Goal: Task Accomplishment & Management: Complete application form

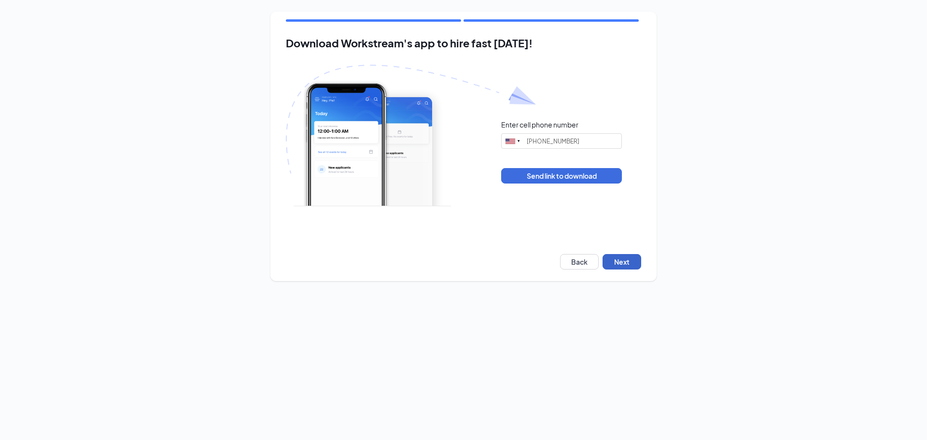
click at [616, 260] on button "Next" at bounding box center [622, 261] width 39 height 15
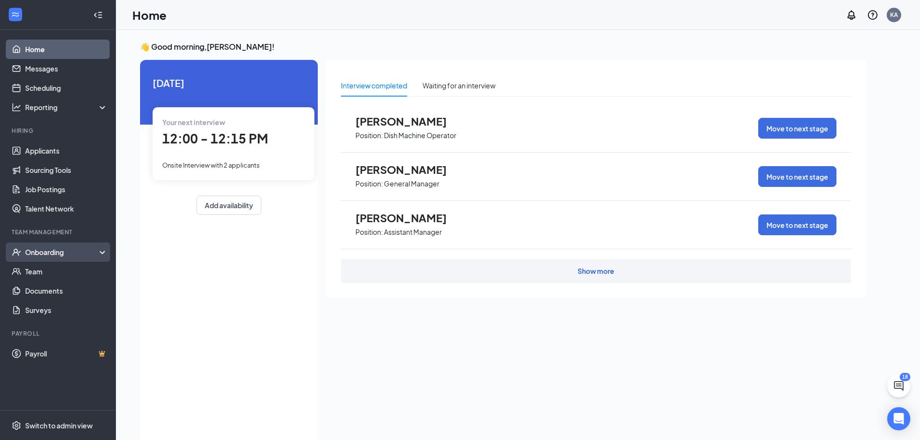
click at [43, 252] on div "Onboarding" at bounding box center [62, 252] width 74 height 10
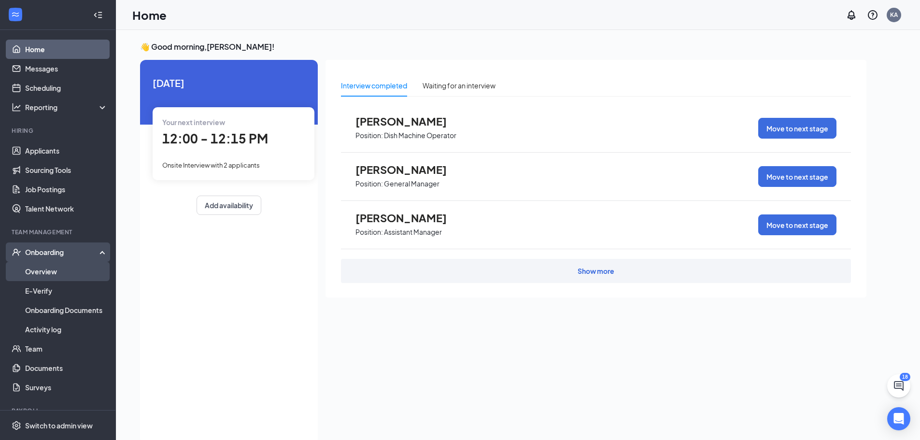
click at [43, 267] on link "Overview" at bounding box center [66, 271] width 83 height 19
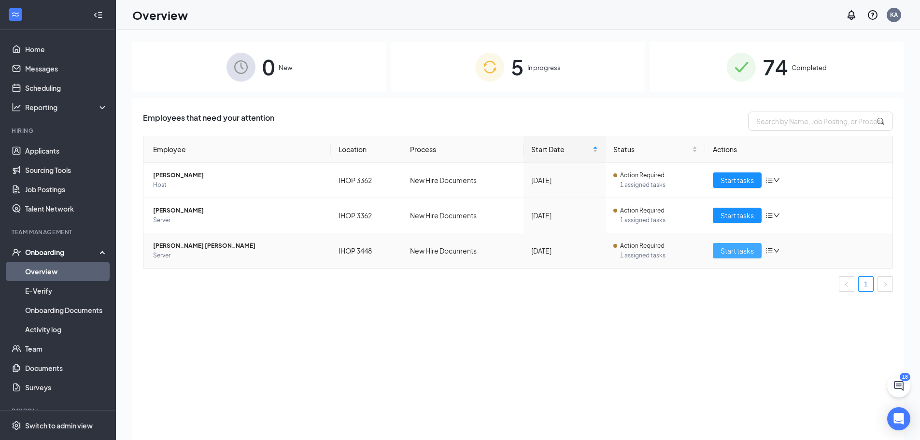
click at [733, 249] on span "Start tasks" at bounding box center [737, 250] width 33 height 11
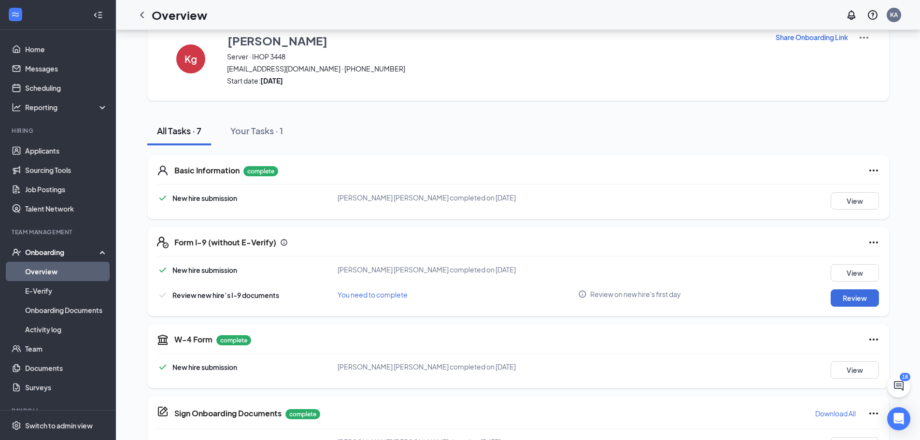
scroll to position [48, 0]
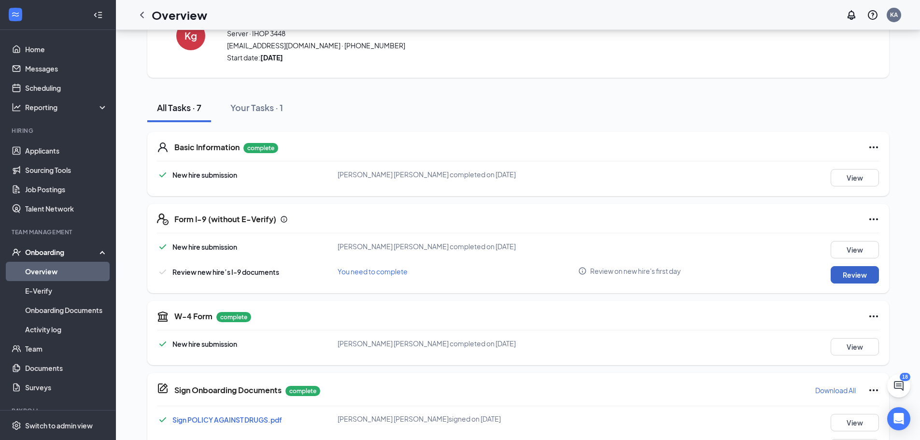
click at [867, 279] on button "Review" at bounding box center [855, 274] width 48 height 17
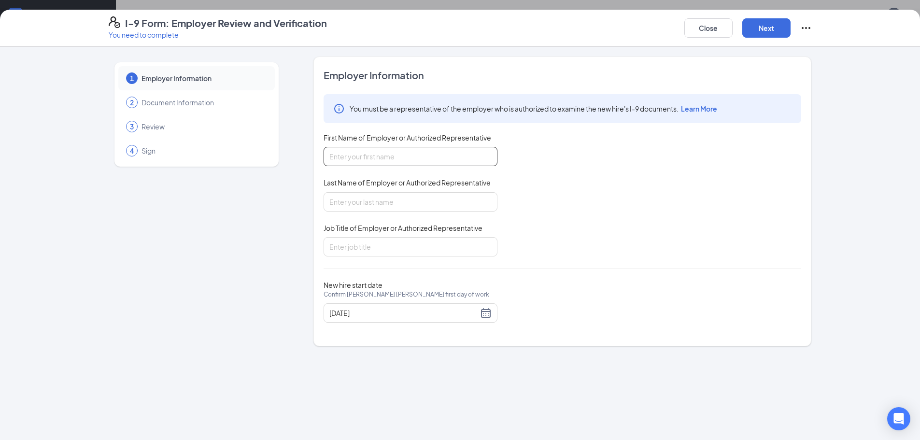
click at [354, 157] on input "First Name of Employer or Authorized Representative" at bounding box center [411, 156] width 174 height 19
type input "[GEOGRAPHIC_DATA]"
type input "[PERSON_NAME]"
click at [344, 247] on input "Job Title of Employer or Authorized Representative" at bounding box center [411, 246] width 174 height 19
type input "Manager"
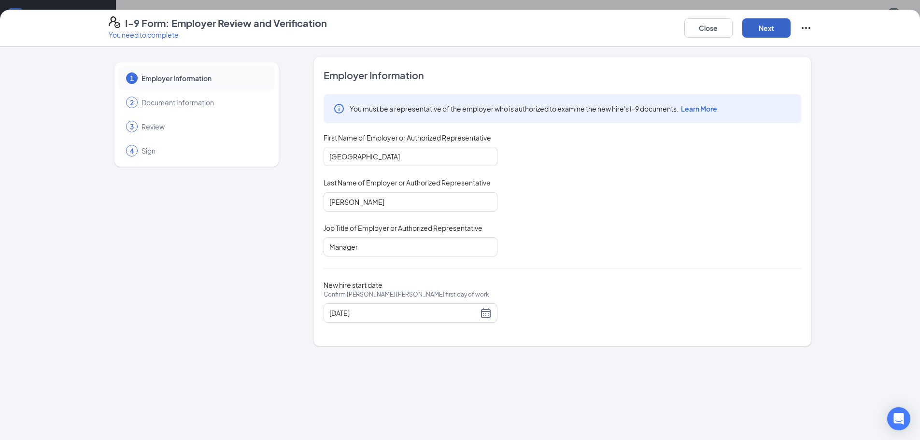
click at [752, 25] on button "Next" at bounding box center [766, 27] width 48 height 19
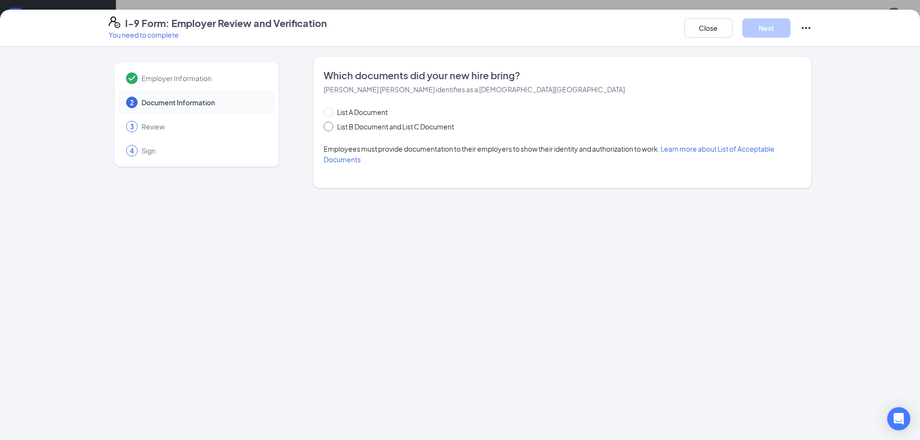
click at [329, 125] on input "List B Document and List C Document" at bounding box center [327, 125] width 7 height 7
radio input "true"
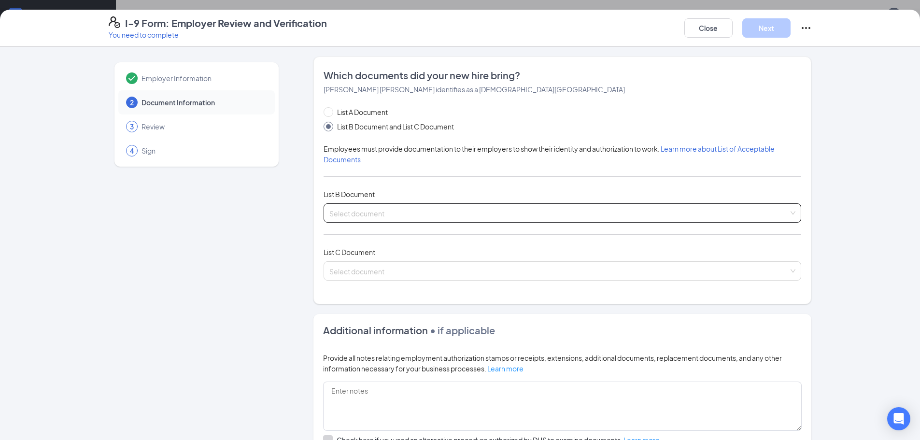
click at [365, 208] on input "search" at bounding box center [558, 211] width 459 height 14
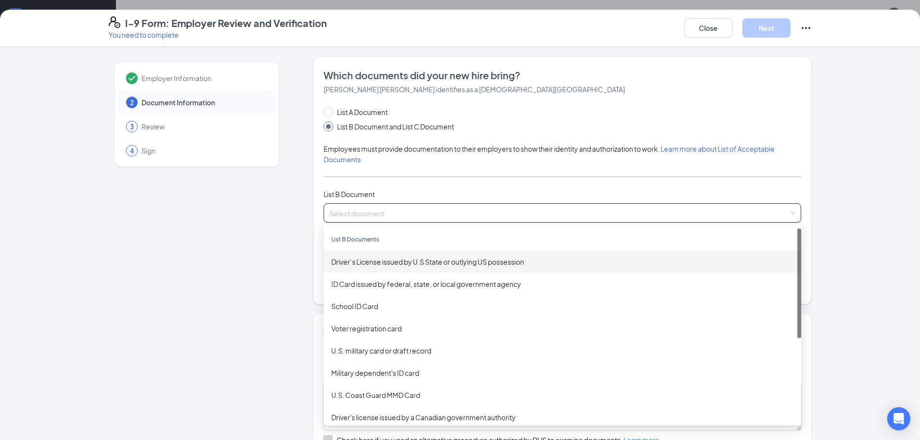
click at [389, 262] on div "Driver’s License issued by U.S State or outlying US possession" at bounding box center [562, 261] width 462 height 11
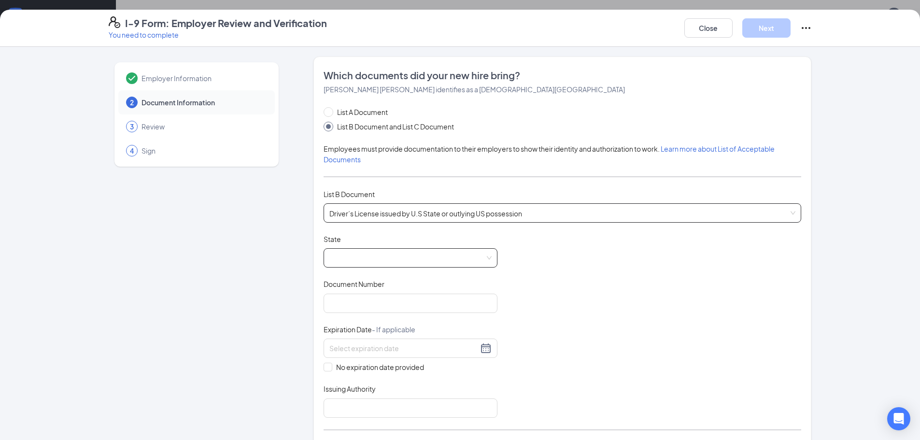
click at [392, 257] on span at bounding box center [410, 258] width 162 height 18
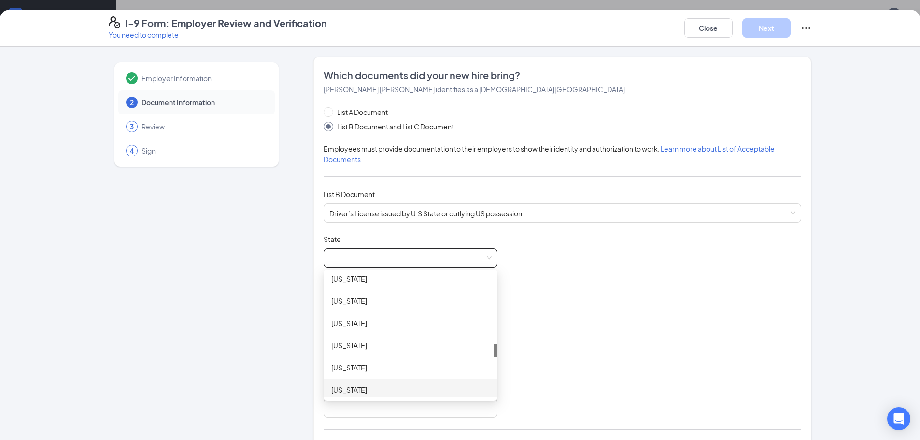
click at [401, 390] on div "[US_STATE]" at bounding box center [410, 389] width 158 height 11
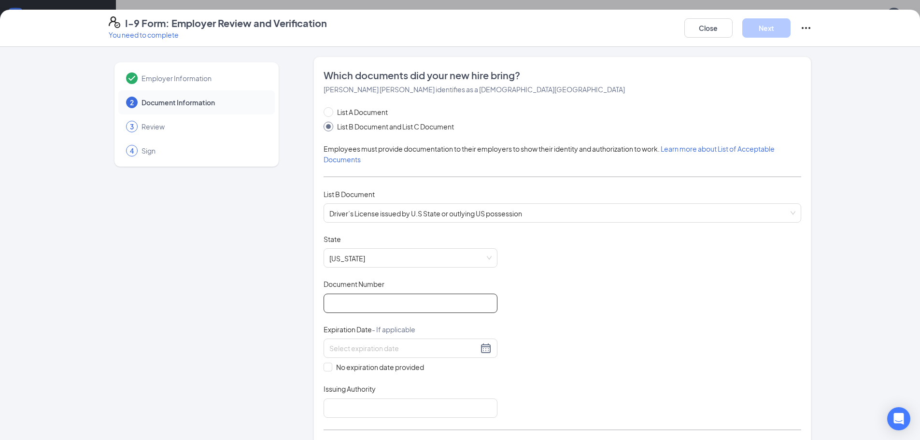
click at [367, 298] on input "Document Number" at bounding box center [411, 303] width 174 height 19
click at [368, 302] on input "Document Number" at bounding box center [411, 303] width 174 height 19
click at [400, 218] on span "Driver’s License issued by U.S State or outlying US possession" at bounding box center [562, 213] width 466 height 18
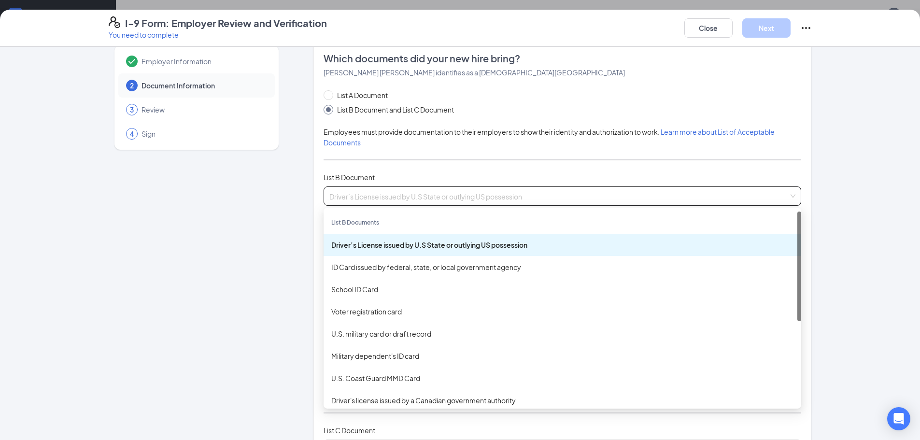
scroll to position [0, 0]
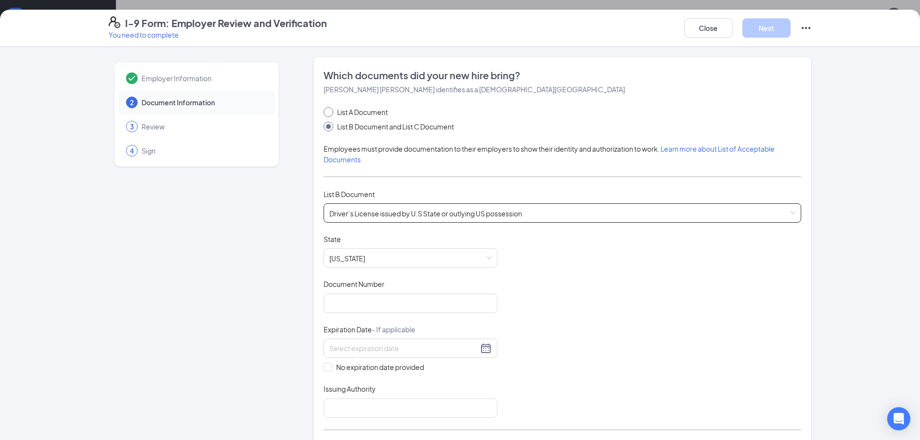
click at [324, 116] on span at bounding box center [329, 112] width 10 height 10
click at [324, 114] on input "List A Document" at bounding box center [327, 110] width 7 height 7
radio input "true"
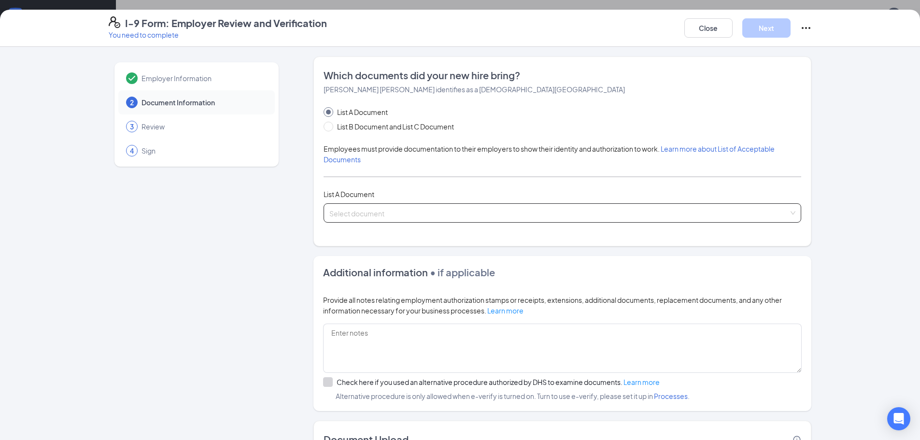
click at [461, 207] on input "search" at bounding box center [558, 211] width 459 height 14
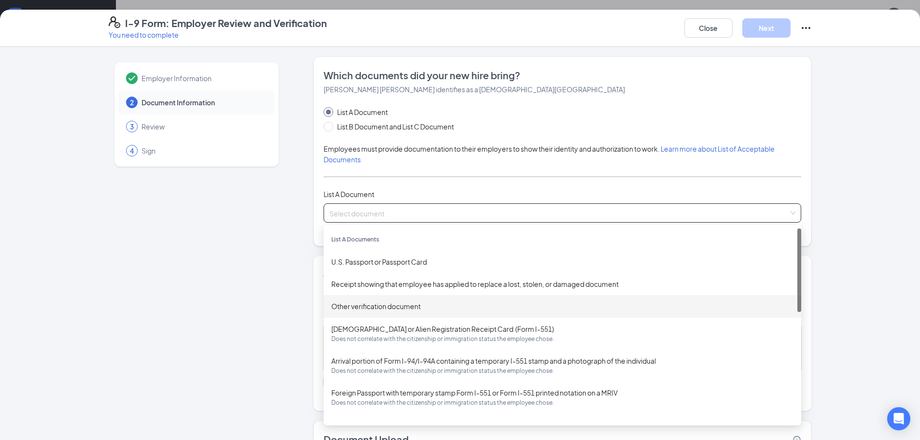
click at [477, 299] on div "Other verification document" at bounding box center [563, 306] width 478 height 22
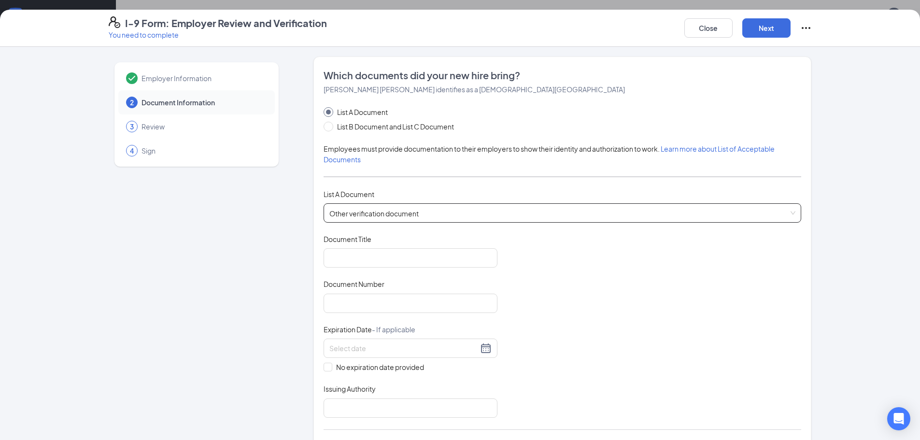
click at [455, 210] on span "Other verification document" at bounding box center [562, 213] width 466 height 18
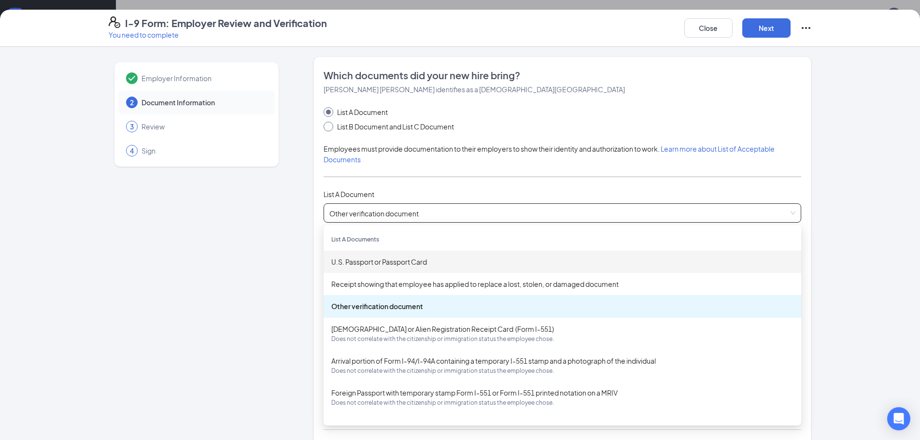
click at [325, 123] on input "List B Document and List C Document" at bounding box center [327, 125] width 7 height 7
radio input "true"
radio input "false"
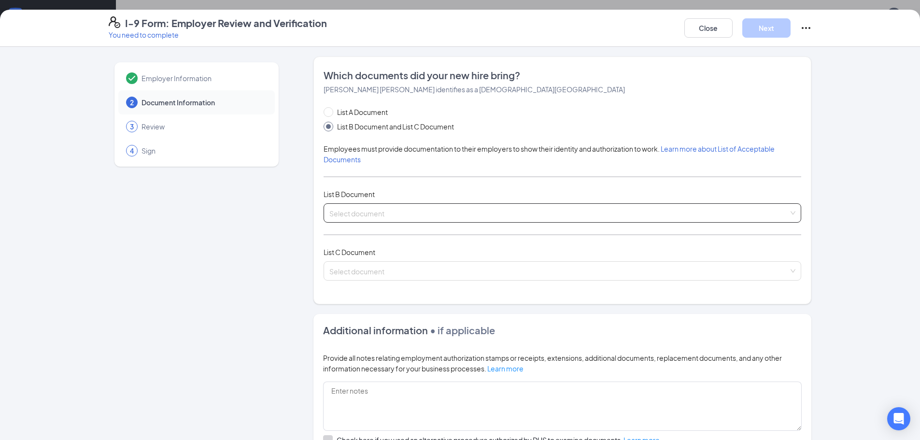
click at [434, 214] on input "search" at bounding box center [558, 211] width 459 height 14
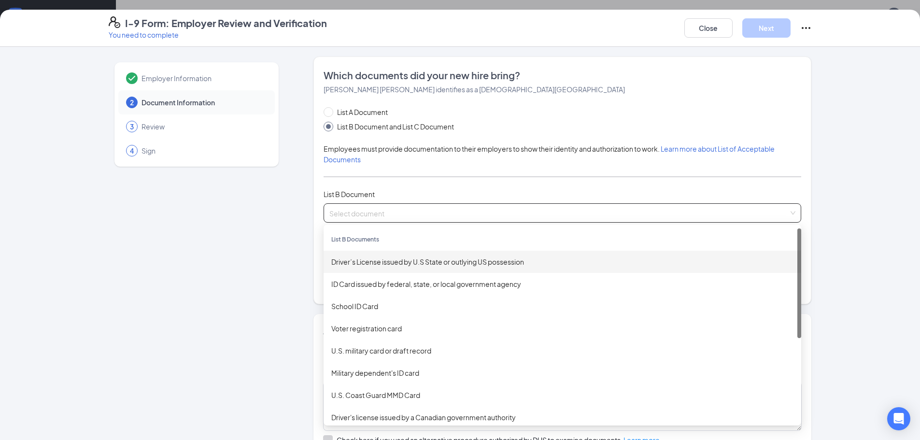
click at [432, 258] on div "Driver’s License issued by U.S State or outlying US possession" at bounding box center [562, 261] width 462 height 11
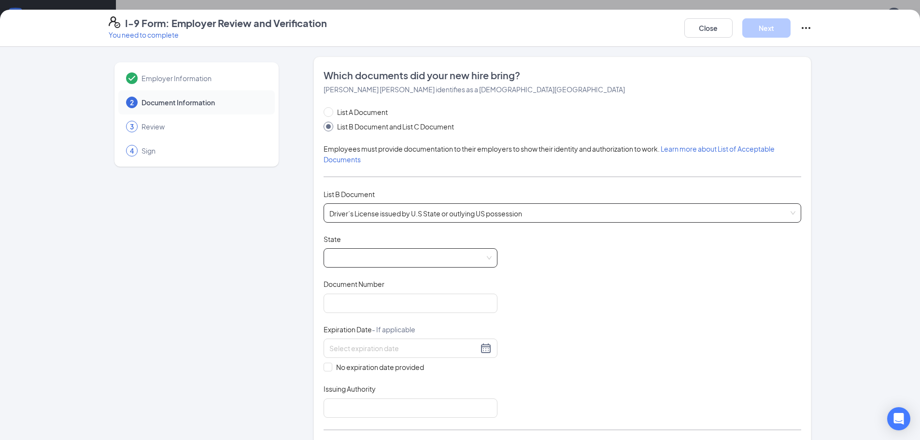
click at [432, 258] on span at bounding box center [410, 258] width 162 height 18
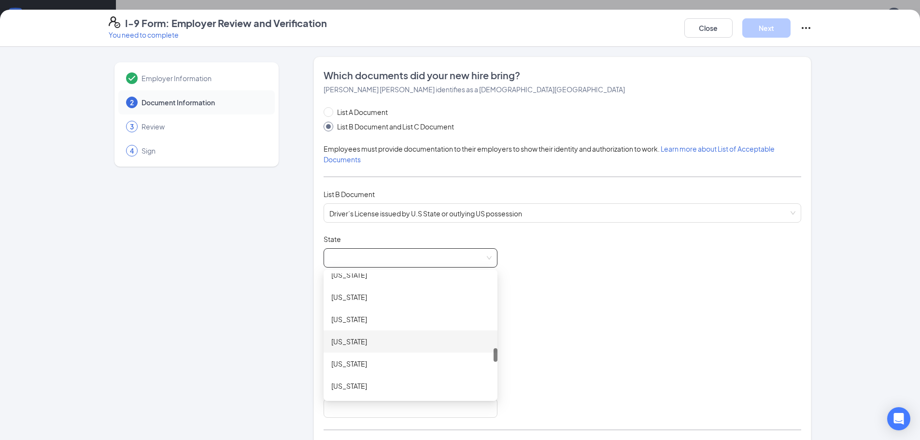
click at [411, 339] on div "[US_STATE]" at bounding box center [410, 341] width 158 height 11
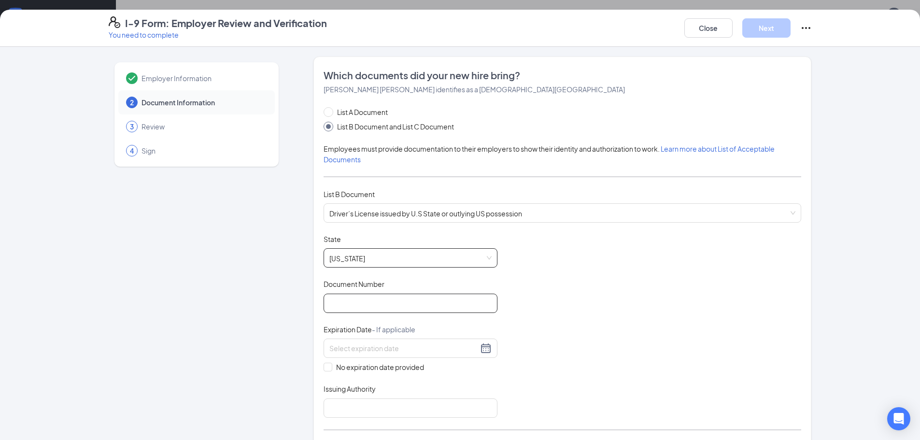
click at [401, 301] on input "Document Number" at bounding box center [411, 303] width 174 height 19
type input "520074864"
click at [404, 346] on input at bounding box center [403, 348] width 149 height 11
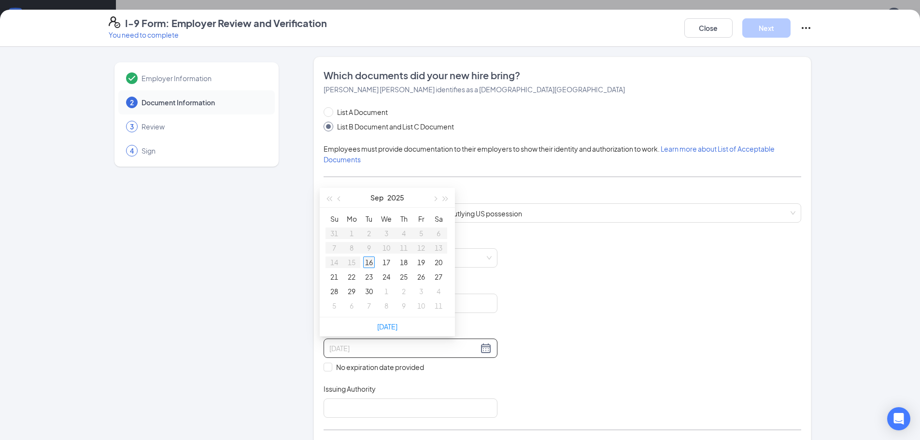
type input "[DATE]"
click at [368, 257] on div "16" at bounding box center [369, 262] width 12 height 12
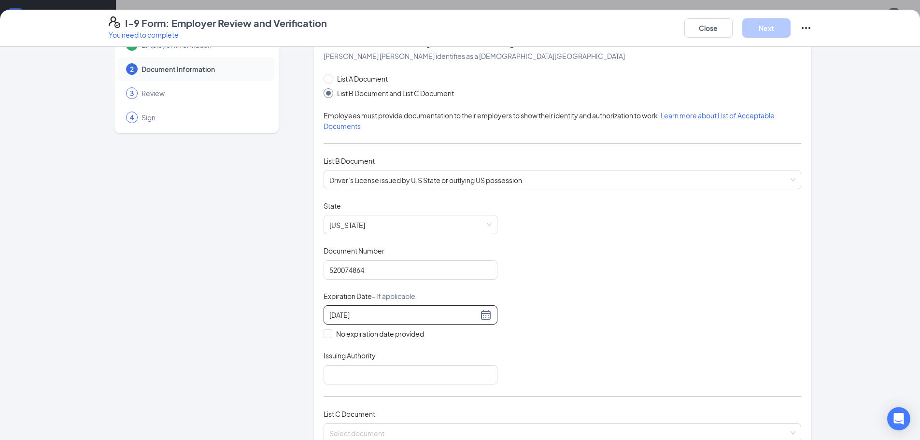
scroll to position [97, 0]
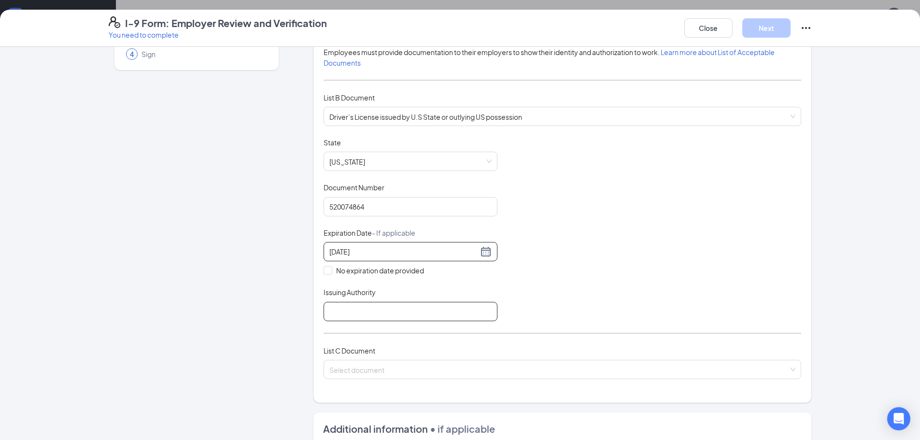
click at [383, 312] on input "Issuing Authority" at bounding box center [411, 311] width 174 height 19
type input "[US_STATE]"
click at [407, 366] on input "search" at bounding box center [558, 367] width 459 height 14
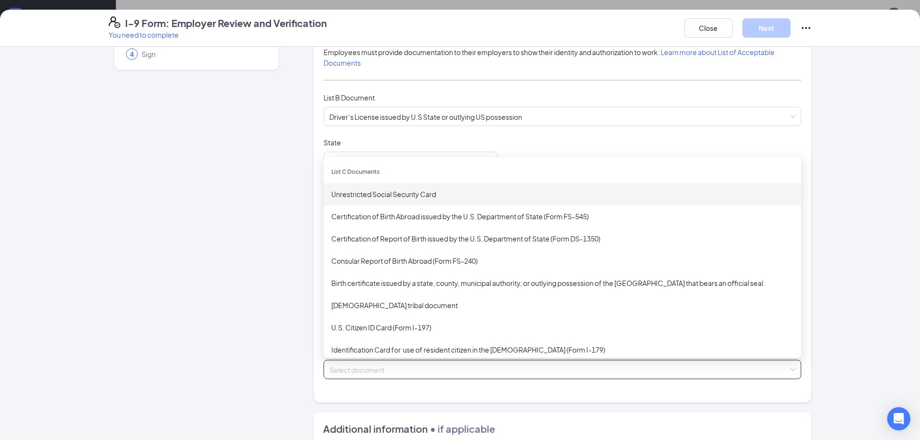
click at [421, 190] on div "Unrestricted Social Security Card" at bounding box center [562, 194] width 462 height 11
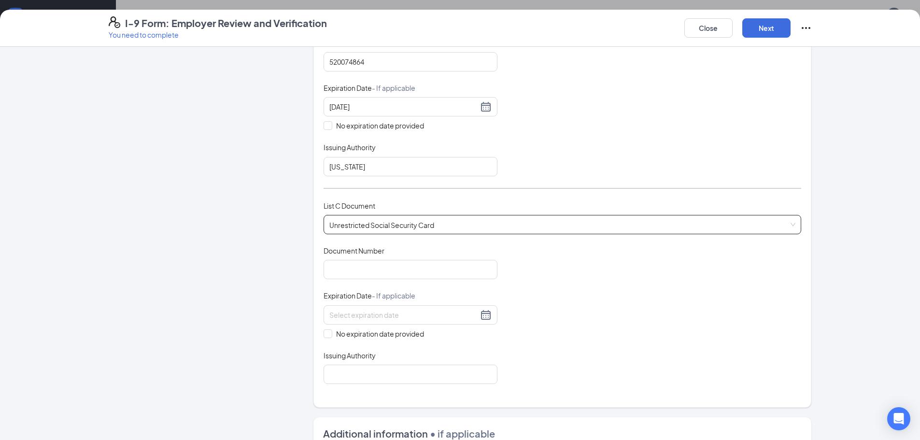
scroll to position [290, 0]
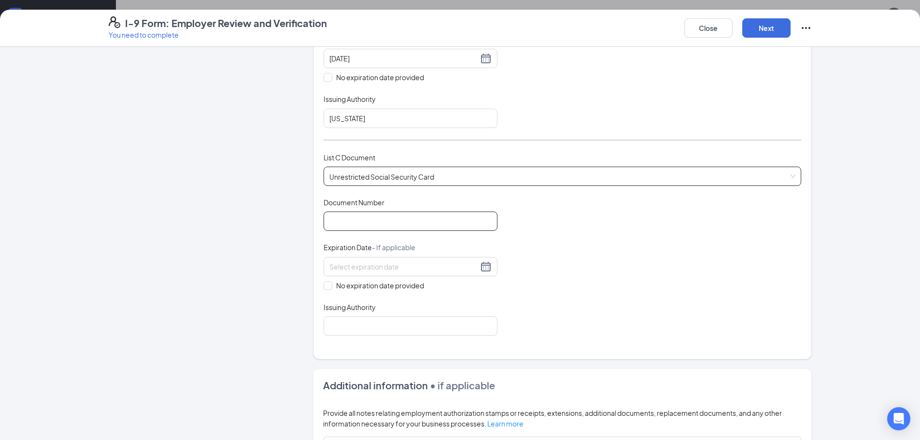
click at [399, 222] on input "Document Number" at bounding box center [411, 221] width 174 height 19
type input "743579498"
click at [342, 268] on input at bounding box center [403, 266] width 149 height 11
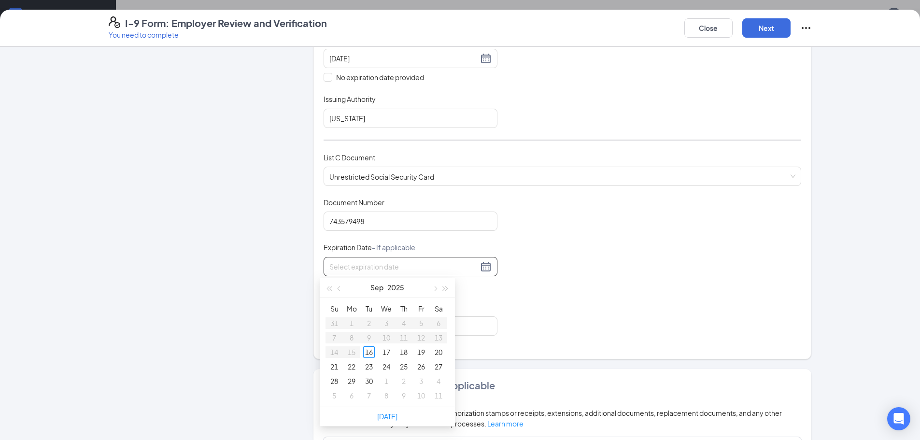
click at [536, 294] on div "Document Title Unrestricted Social Security Card Document Number 743579498 Expi…" at bounding box center [563, 267] width 478 height 138
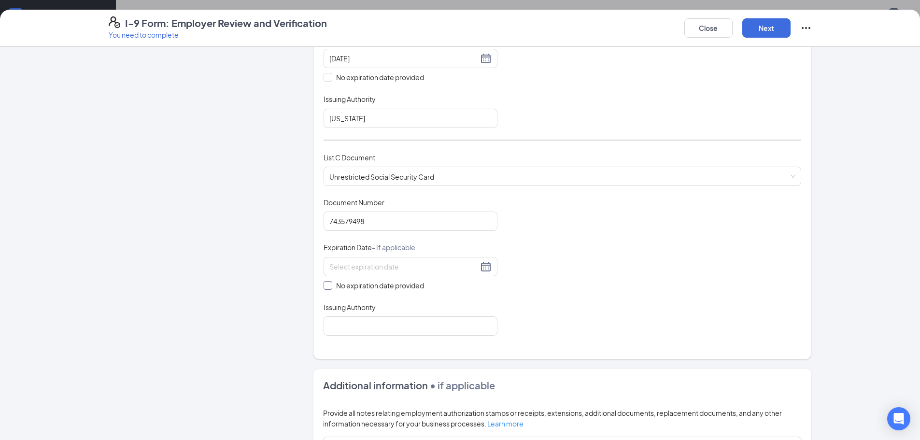
click at [324, 281] on input "No expiration date provided" at bounding box center [327, 284] width 7 height 7
checkbox input "true"
click at [345, 325] on input "Issuing Authority" at bounding box center [411, 327] width 174 height 19
type input "SS"
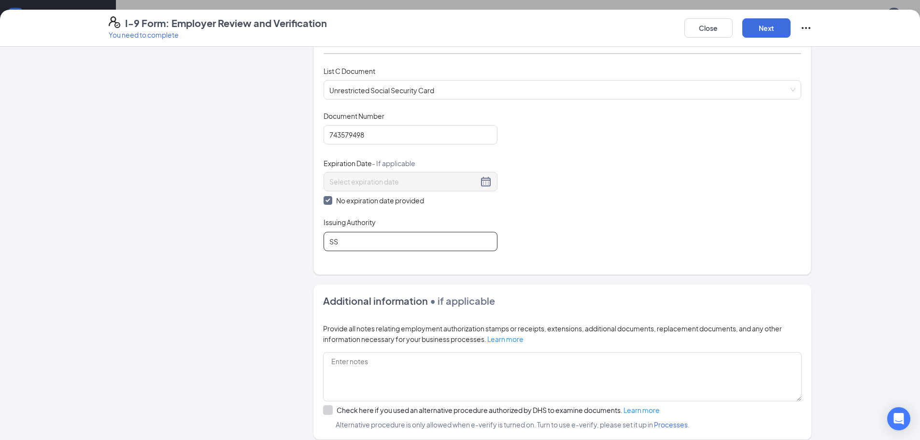
scroll to position [477, 0]
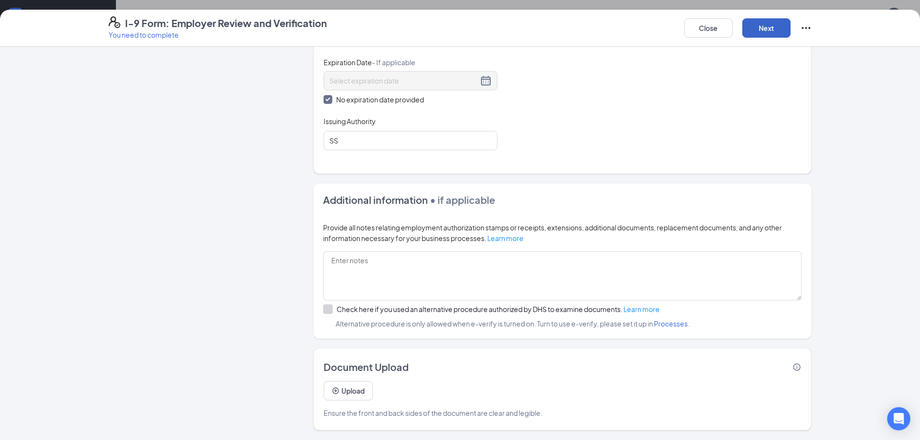
click at [773, 32] on button "Next" at bounding box center [766, 27] width 48 height 19
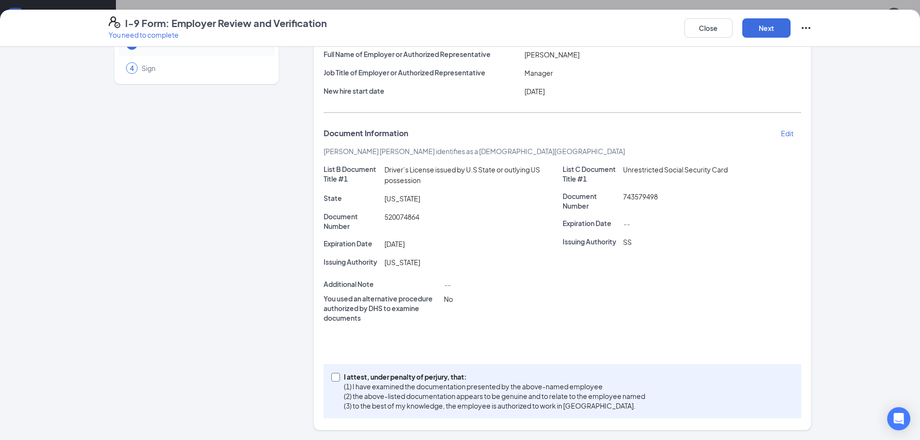
click at [332, 378] on input "I attest, under penalty of [PERSON_NAME], that: (1) I have examined the documen…" at bounding box center [334, 376] width 7 height 7
checkbox input "true"
click at [769, 31] on button "Next" at bounding box center [766, 27] width 48 height 19
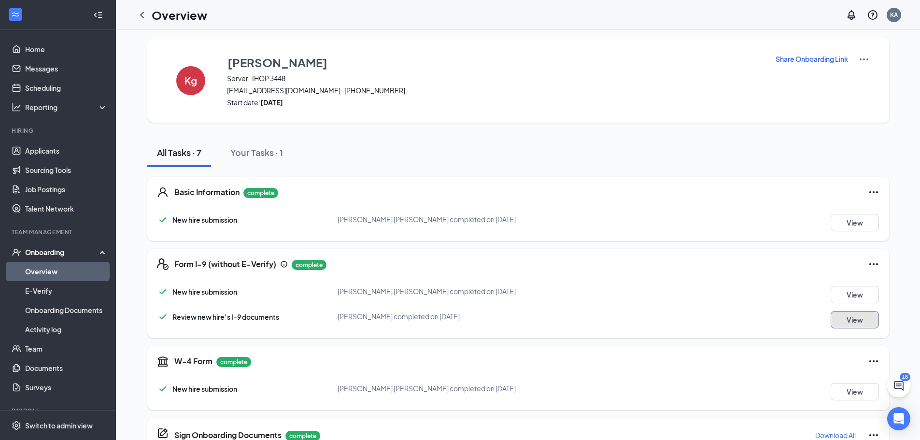
scroll to position [0, 0]
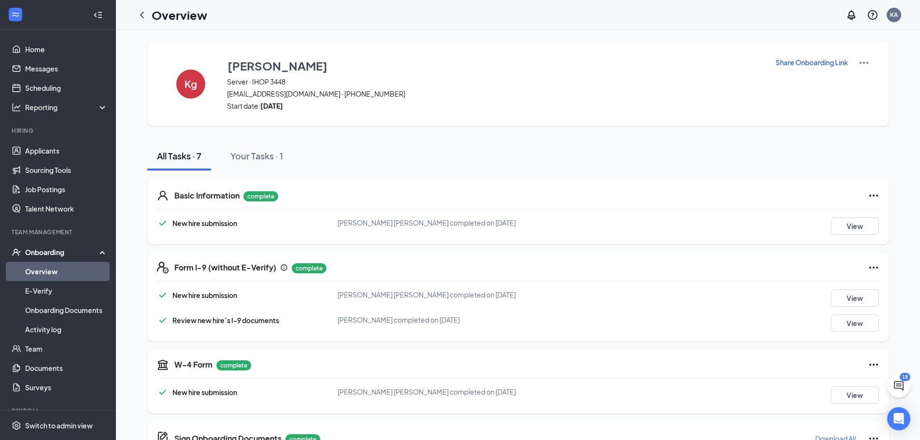
click at [51, 269] on link "Overview" at bounding box center [66, 271] width 83 height 19
